Goal: Information Seeking & Learning: Learn about a topic

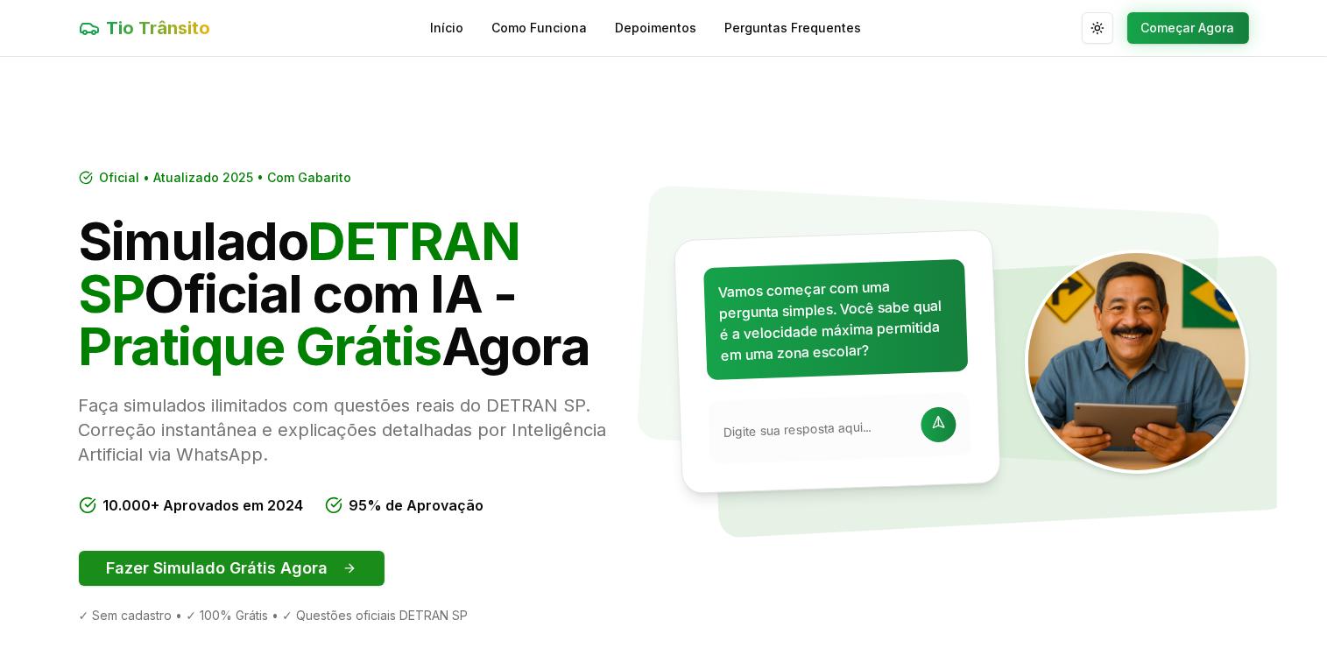
click at [221, 567] on button "Fazer Simulado Grátis Agora" at bounding box center [232, 568] width 306 height 35
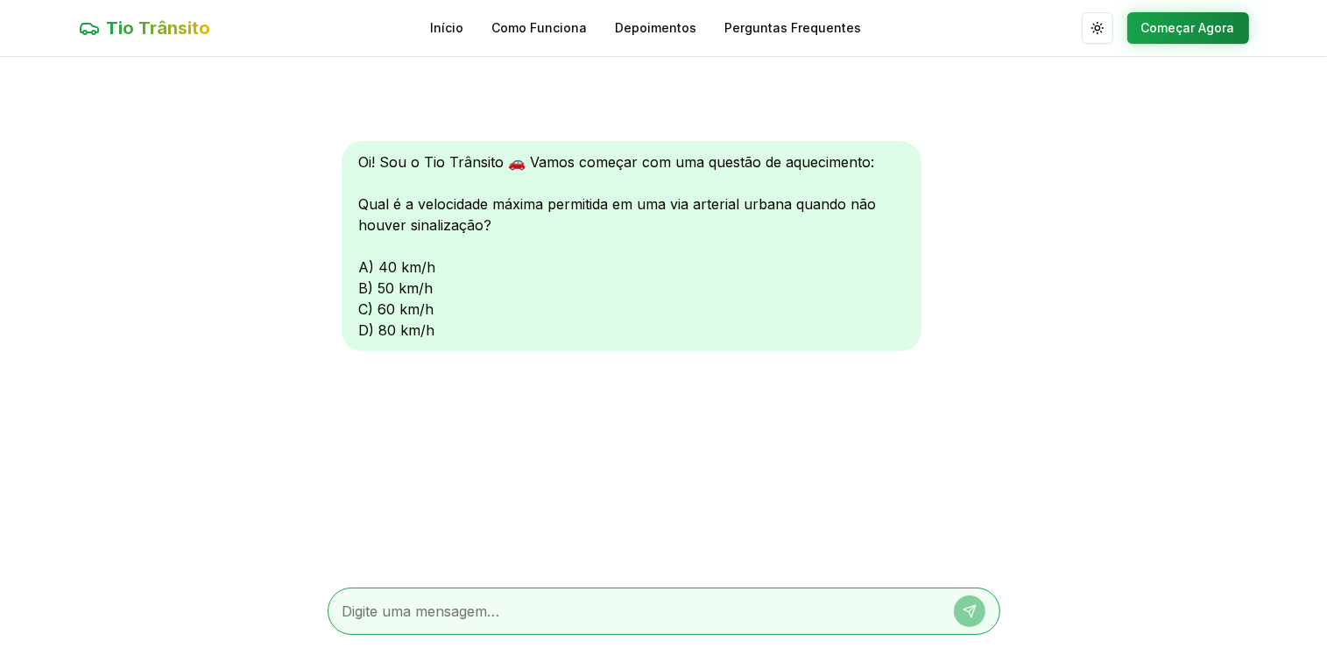
click at [361, 324] on div "Oi! Sou o Tio Trânsito 🚗 Vamos começar com uma questão de aquecimento: Qual é a…" at bounding box center [632, 246] width 580 height 210
click at [447, 601] on textarea at bounding box center [640, 611] width 594 height 21
type textarea "D"
click at [964, 605] on icon at bounding box center [970, 611] width 14 height 14
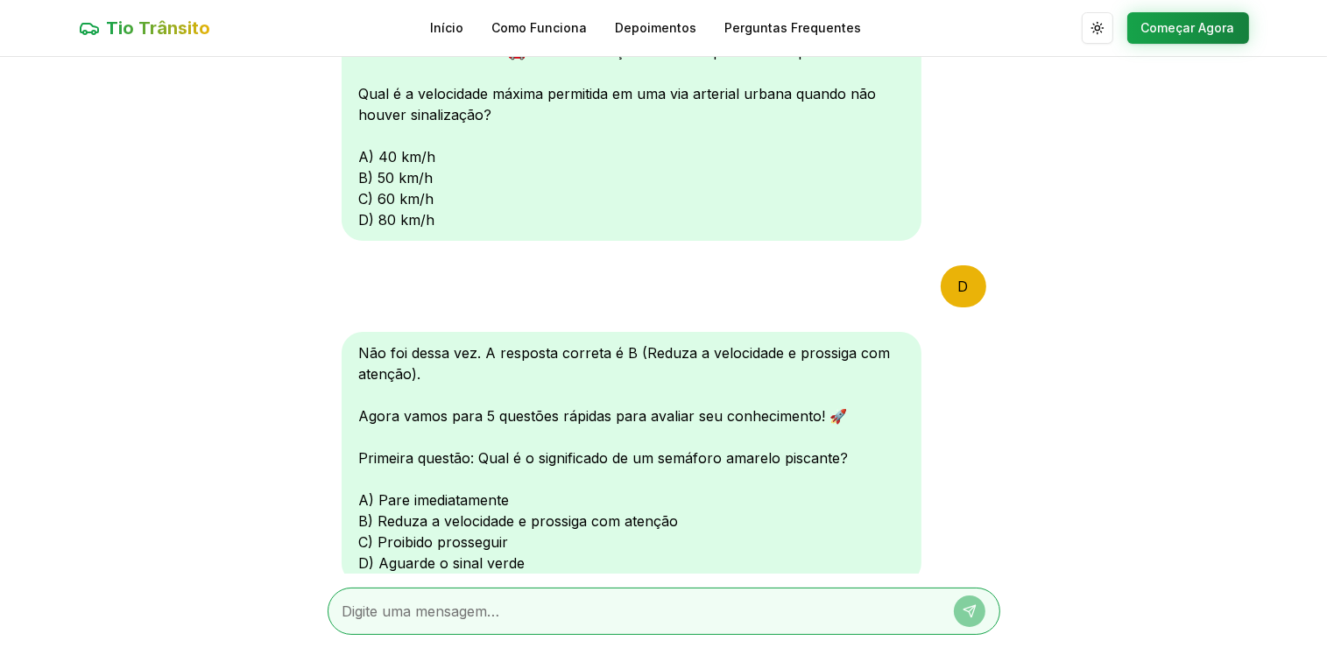
scroll to position [119, 0]
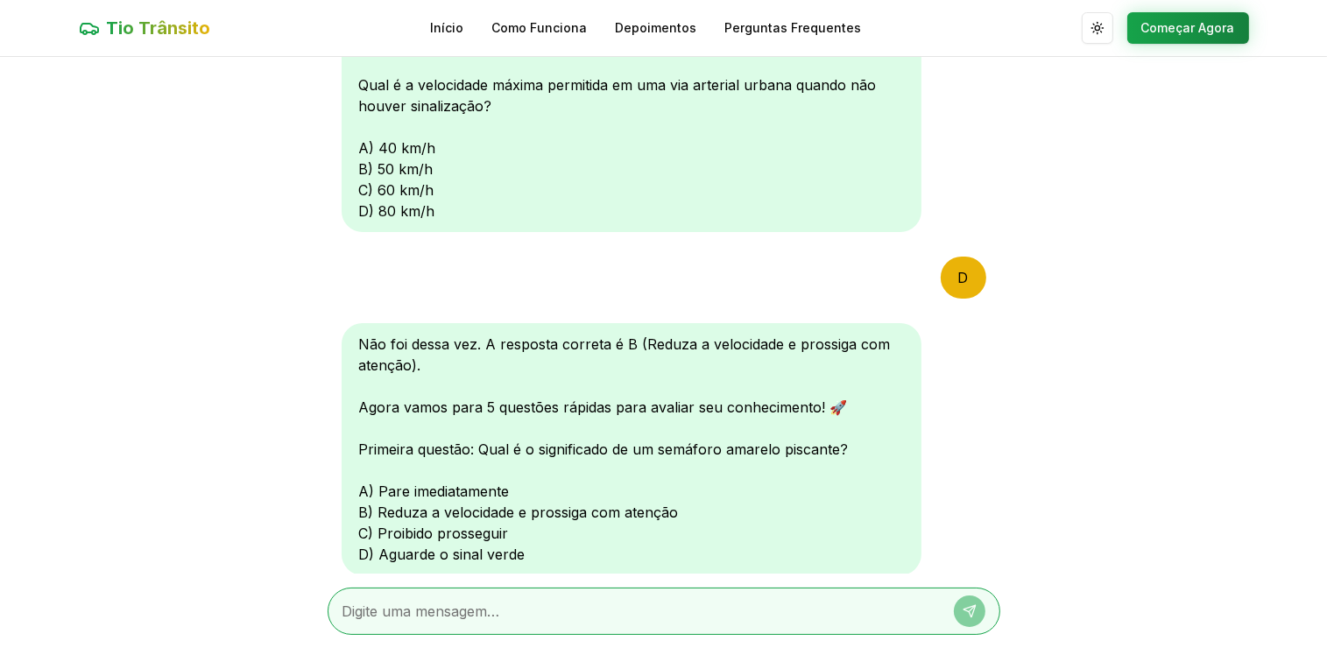
click at [399, 595] on div at bounding box center [664, 611] width 673 height 47
drag, startPoint x: 399, startPoint y: 595, endPoint x: 427, endPoint y: 627, distance: 42.9
click at [427, 627] on div at bounding box center [664, 611] width 673 height 47
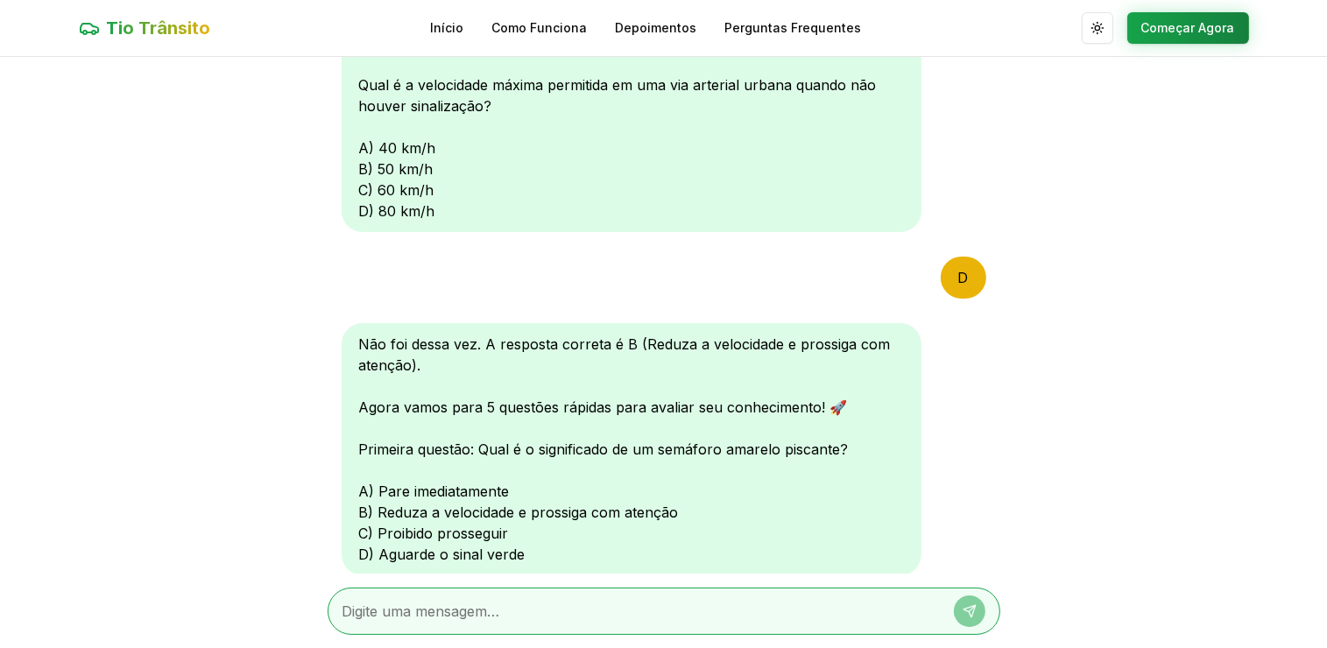
click at [453, 616] on textarea at bounding box center [640, 611] width 594 height 21
type textarea "B"
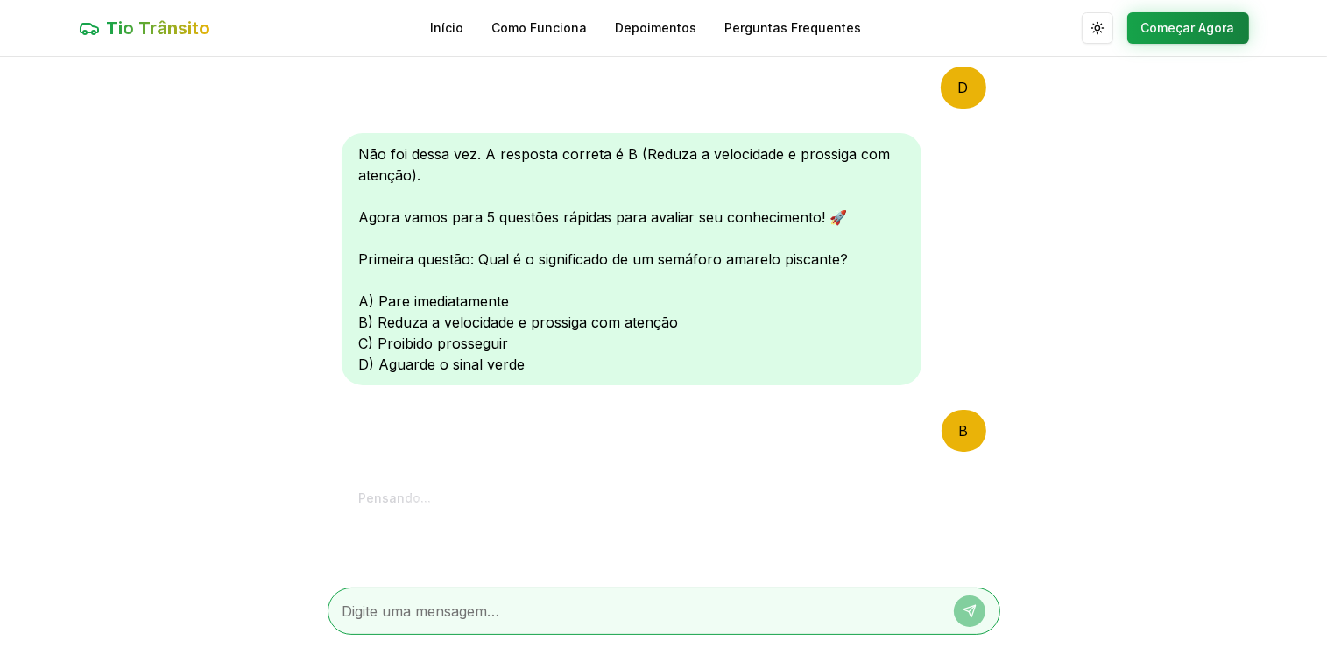
scroll to position [634, 0]
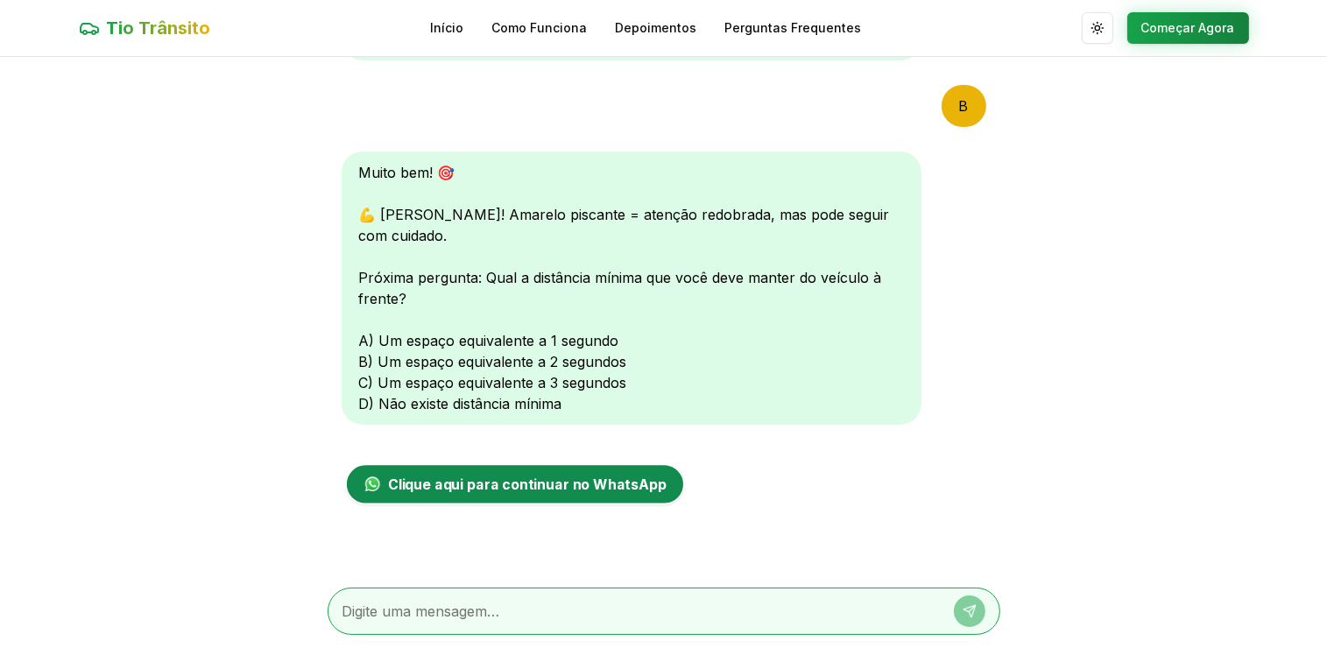
click at [459, 491] on span "Clique aqui para continuar no WhatsApp" at bounding box center [526, 484] width 279 height 21
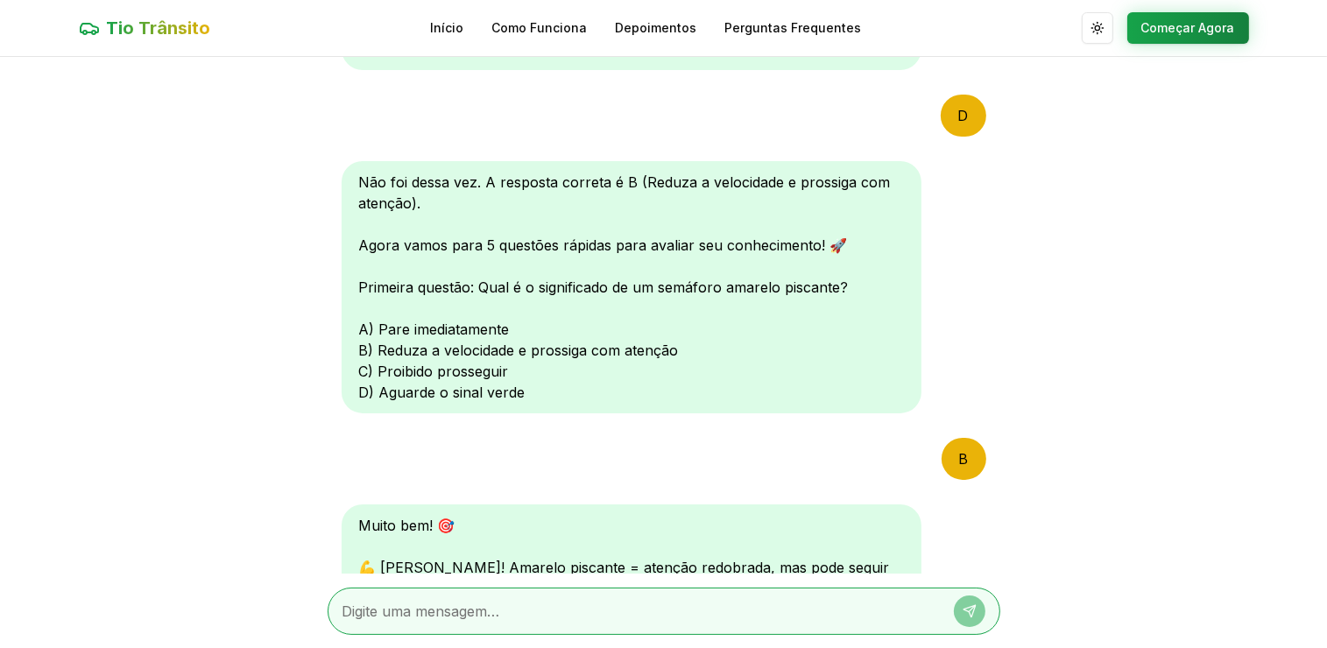
scroll to position [0, 0]
